Goal: Information Seeking & Learning: Learn about a topic

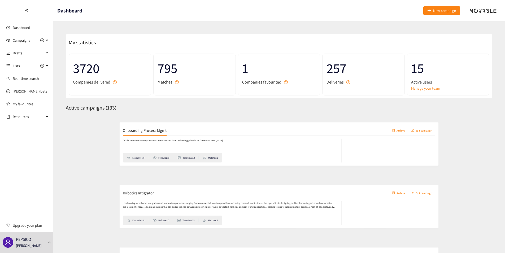
click at [109, 129] on h2 "Onboarding Process Mgmt" at bounding box center [99, 125] width 59 height 7
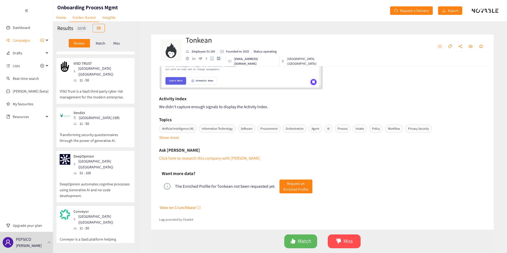
scroll to position [345, 0]
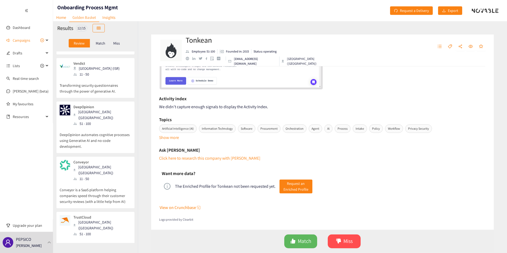
click at [103, 182] on p "Conveyor is a SaaS platform helping companies speed through their customer secu…" at bounding box center [96, 193] width 72 height 23
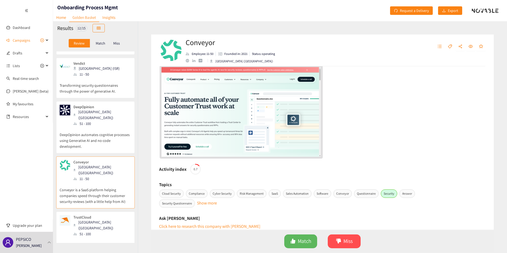
scroll to position [80, 0]
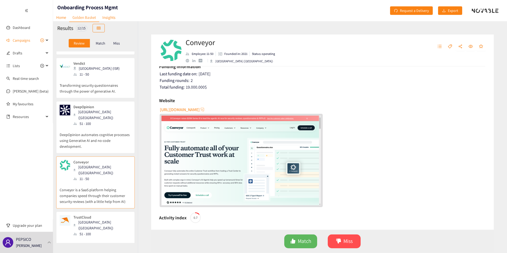
click at [173, 110] on span "[URL][DOMAIN_NAME]" at bounding box center [180, 109] width 40 height 7
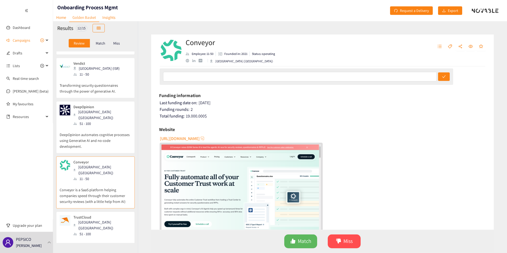
scroll to position [0, 0]
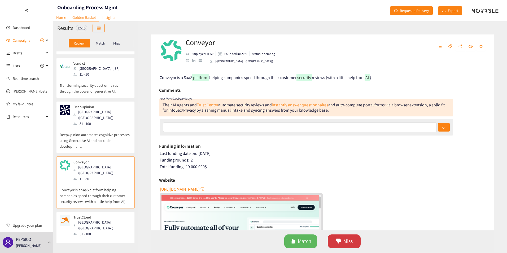
click at [342, 244] on button "Miss" at bounding box center [344, 241] width 33 height 14
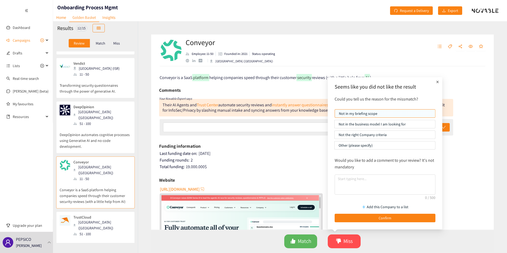
click at [365, 135] on p "Not the right Company criteria" at bounding box center [385, 135] width 93 height 8
click at [335, 136] on input "Not the right Company criteria" at bounding box center [335, 136] width 0 height 0
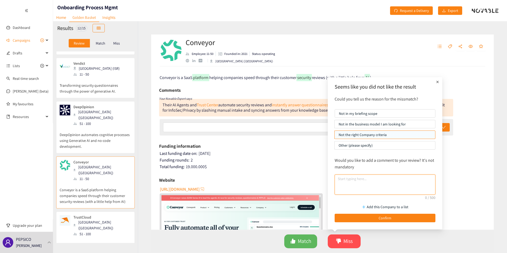
click at [376, 191] on textarea at bounding box center [385, 185] width 101 height 20
type textarea "T"
type textarea "I"
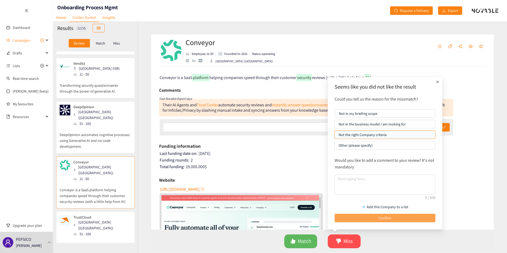
click at [372, 219] on button "Confirm" at bounding box center [385, 218] width 101 height 8
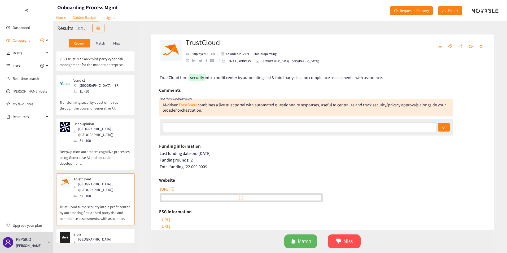
click at [101, 199] on p "TrustCloud turns security into a profit center by automating first & third part…" at bounding box center [96, 210] width 72 height 23
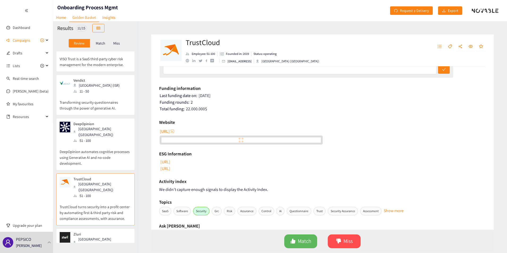
scroll to position [80, 0]
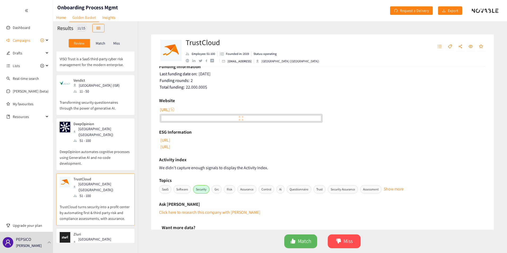
click at [170, 110] on span "[URL]" at bounding box center [165, 109] width 10 height 7
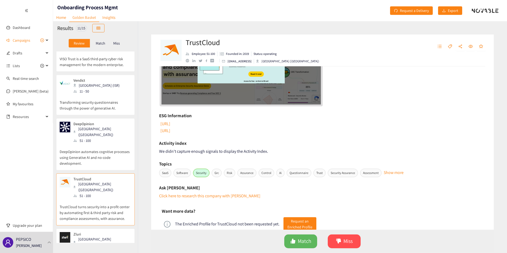
scroll to position [186, 0]
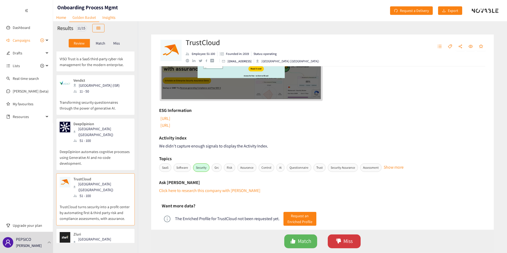
click at [343, 242] on button "Miss" at bounding box center [344, 241] width 33 height 14
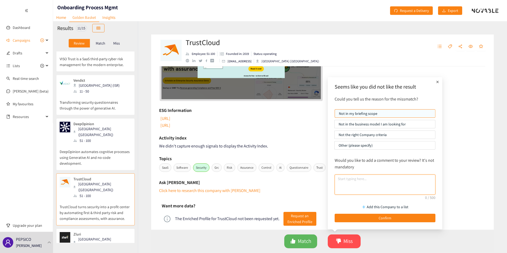
click at [352, 182] on textarea at bounding box center [385, 185] width 101 height 20
click at [355, 135] on p "Not the right Company criteria" at bounding box center [385, 135] width 93 height 8
click at [335, 136] on input "Not the right Company criteria" at bounding box center [335, 136] width 0 height 0
click at [349, 182] on textarea at bounding box center [385, 185] width 101 height 20
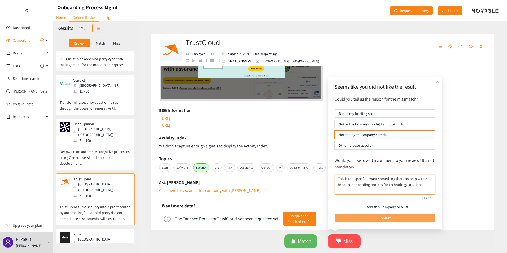
type textarea "This is too specific, I want something that can help with a broader onboarding …"
click at [367, 220] on button "Confirm" at bounding box center [385, 218] width 101 height 8
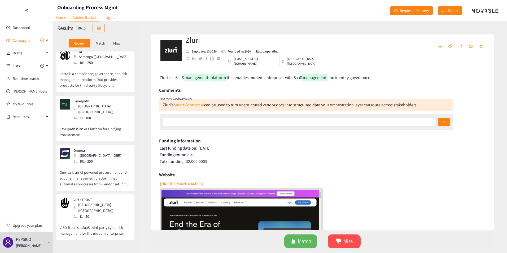
scroll to position [279, 0]
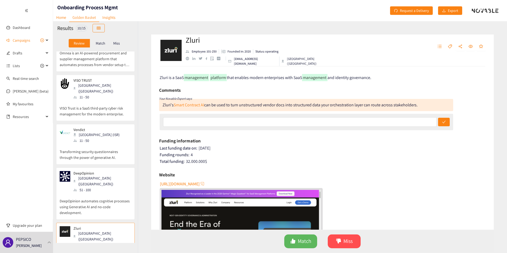
click at [92, 187] on div "51 - 100" at bounding box center [101, 190] width 57 height 6
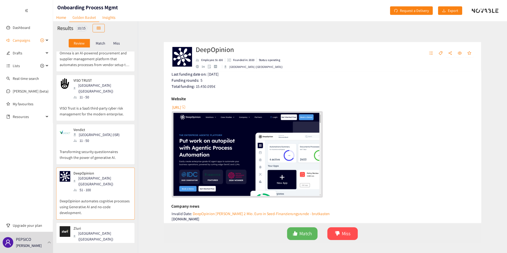
scroll to position [4, 0]
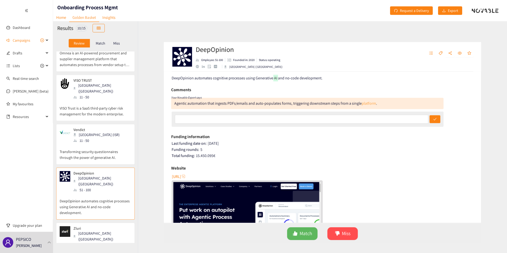
click at [375, 101] on link "platform" at bounding box center [372, 101] width 15 height 6
